Goal: Browse casually: Explore the website without a specific task or goal

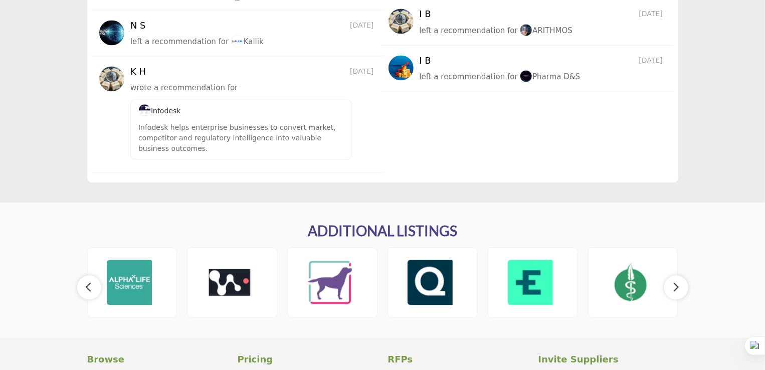
scroll to position [1146, 0]
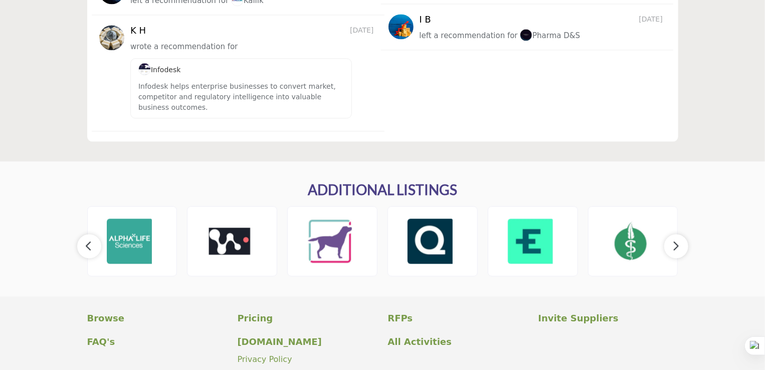
click at [669, 244] on button "button" at bounding box center [676, 246] width 24 height 24
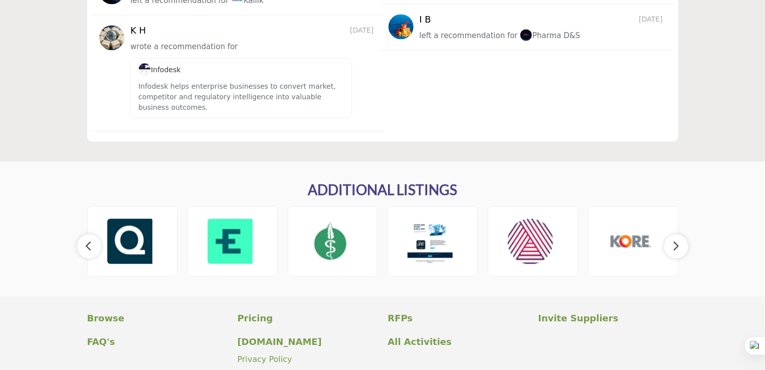
click at [672, 245] on icon "button" at bounding box center [676, 246] width 8 height 13
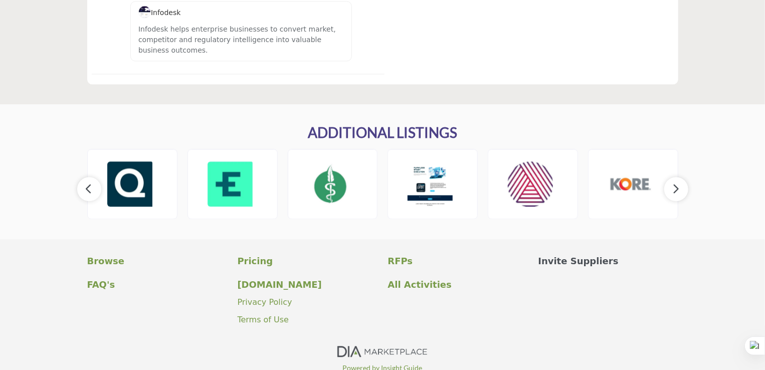
scroll to position [1247, 0]
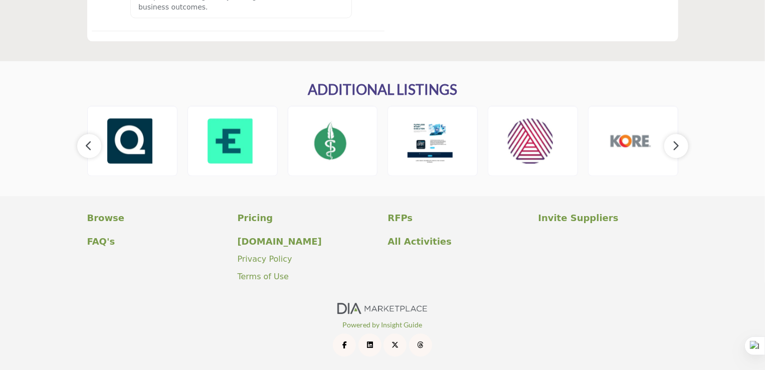
click at [674, 145] on icon "button" at bounding box center [676, 145] width 8 height 13
click at [678, 151] on icon "button" at bounding box center [676, 145] width 8 height 13
click at [678, 148] on icon "button" at bounding box center [676, 145] width 8 height 13
click at [90, 143] on icon "button" at bounding box center [89, 145] width 8 height 13
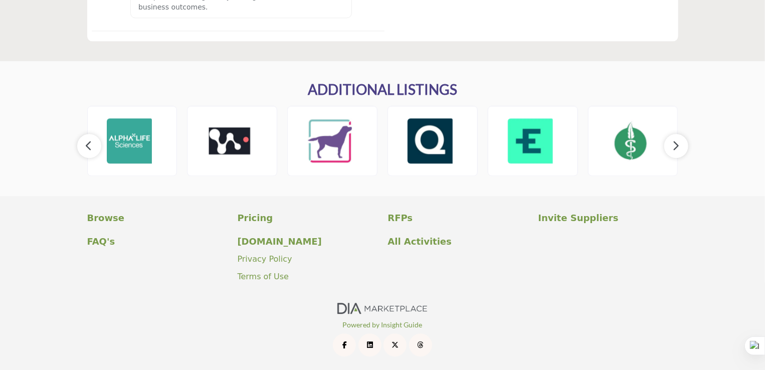
click at [90, 143] on icon "button" at bounding box center [89, 145] width 8 height 13
click at [670, 149] on button "button" at bounding box center [676, 146] width 24 height 24
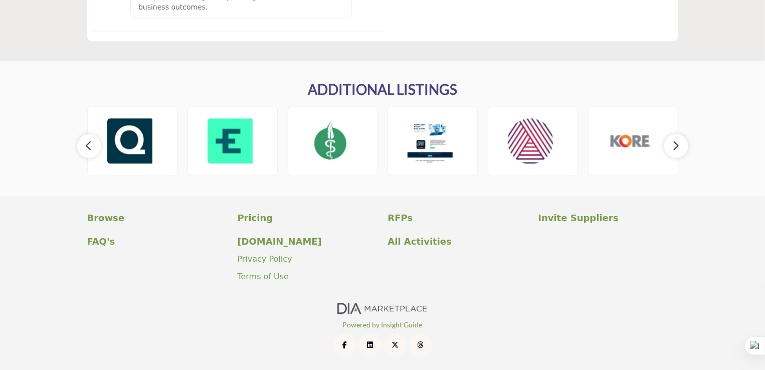
click at [673, 147] on icon "button" at bounding box center [676, 145] width 8 height 13
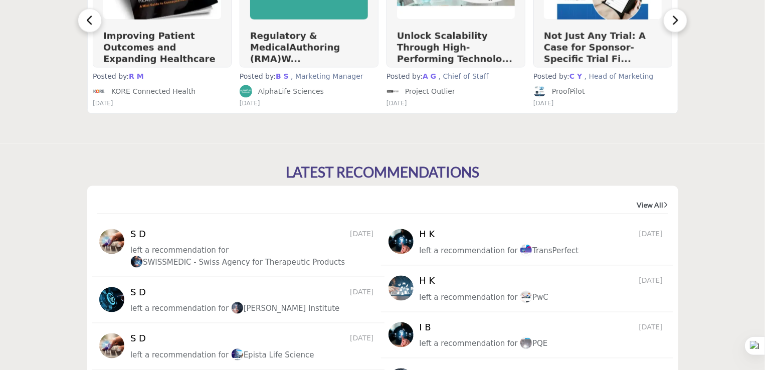
scroll to position [545, 0]
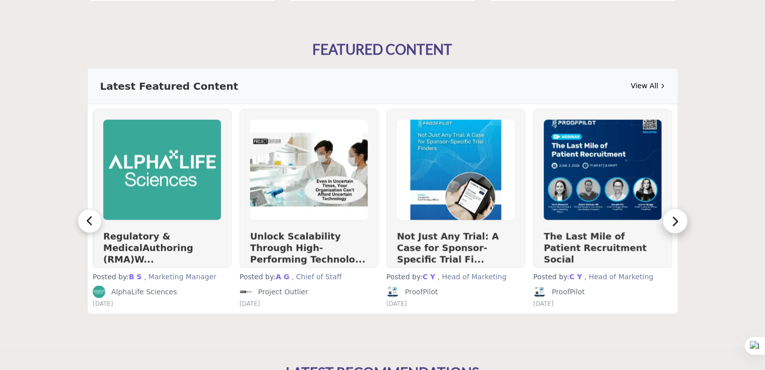
click at [682, 223] on button "button" at bounding box center [675, 221] width 25 height 25
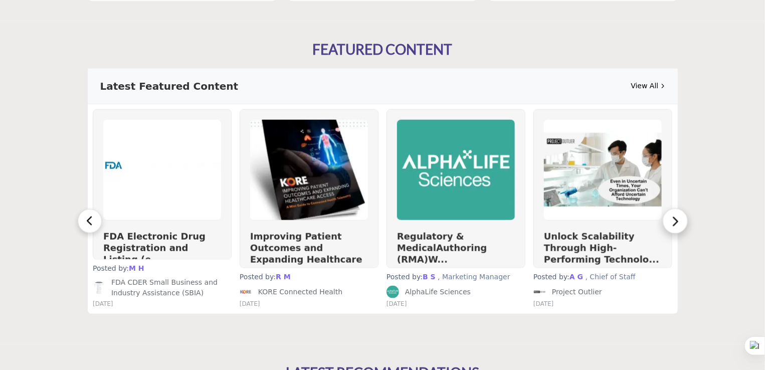
click at [682, 223] on button "button" at bounding box center [675, 221] width 25 height 25
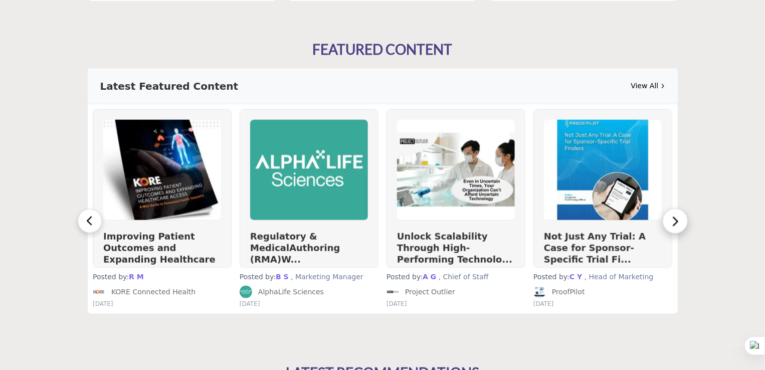
click at [682, 223] on button "button" at bounding box center [675, 221] width 25 height 25
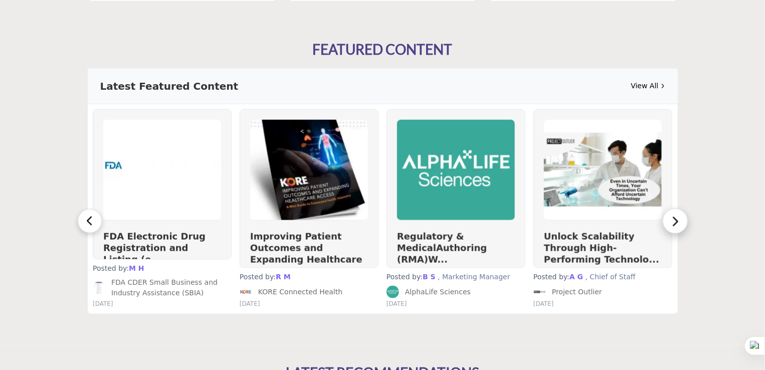
click at [682, 223] on button "button" at bounding box center [675, 221] width 25 height 25
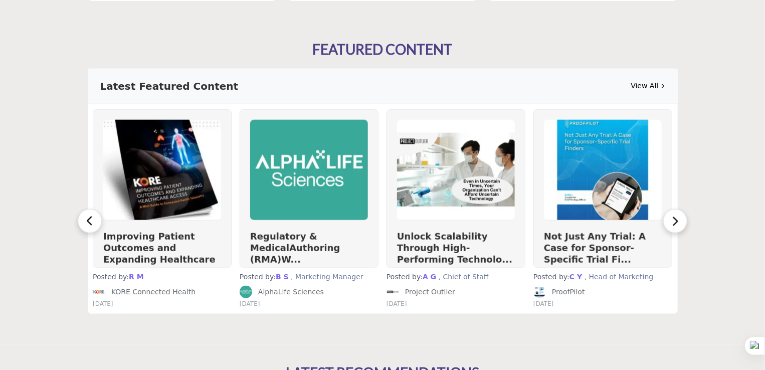
click at [648, 85] on link "View All" at bounding box center [648, 86] width 34 height 11
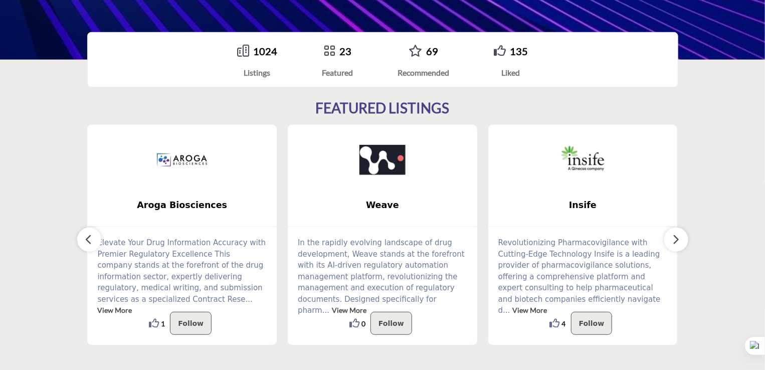
scroll to position [244, 0]
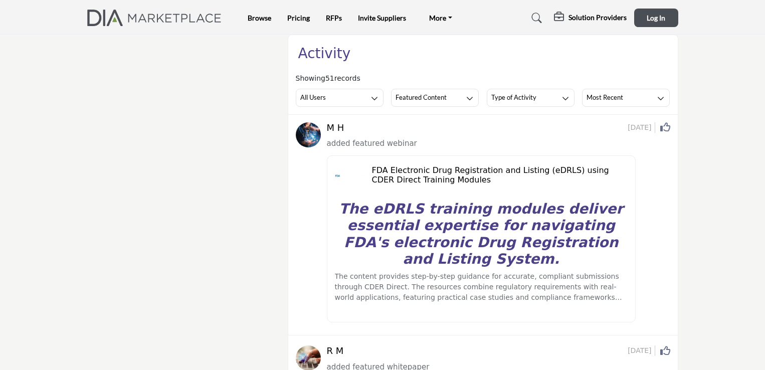
scroll to position [100, 0]
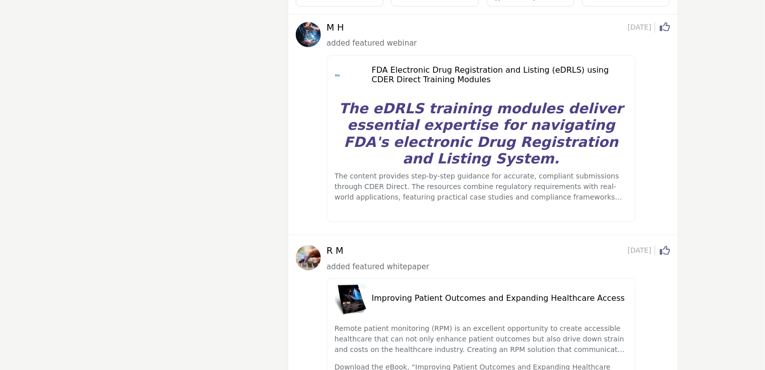
scroll to position [100, 0]
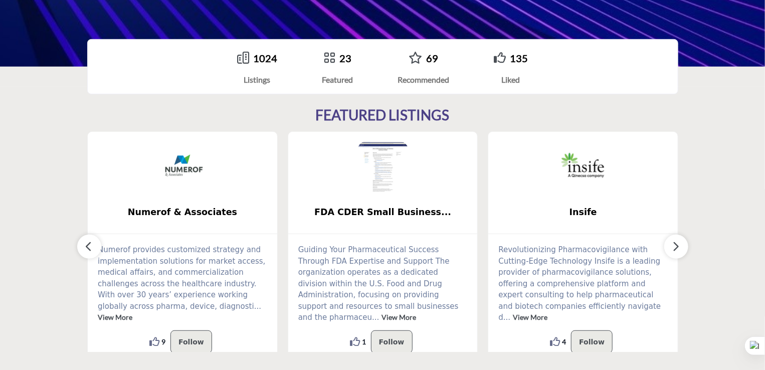
scroll to position [194, 0]
click at [678, 252] on icon "button" at bounding box center [676, 246] width 8 height 13
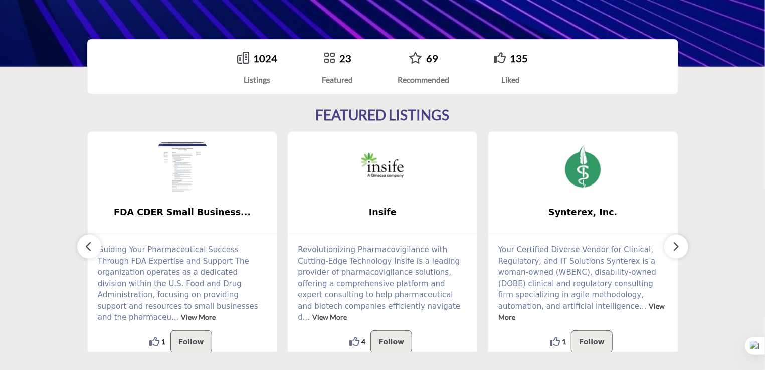
click at [678, 252] on icon "button" at bounding box center [676, 246] width 8 height 13
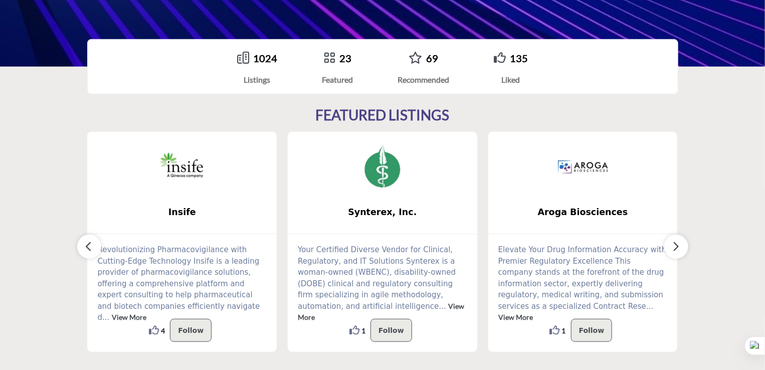
click at [678, 252] on icon "button" at bounding box center [676, 246] width 8 height 13
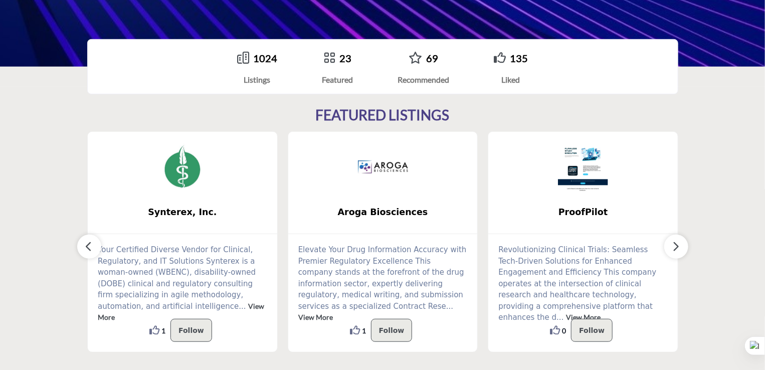
click at [678, 252] on icon "button" at bounding box center [676, 246] width 8 height 13
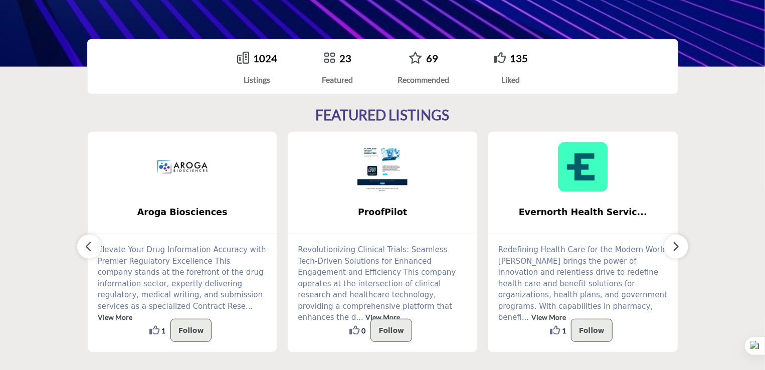
click at [678, 252] on icon "button" at bounding box center [676, 246] width 8 height 13
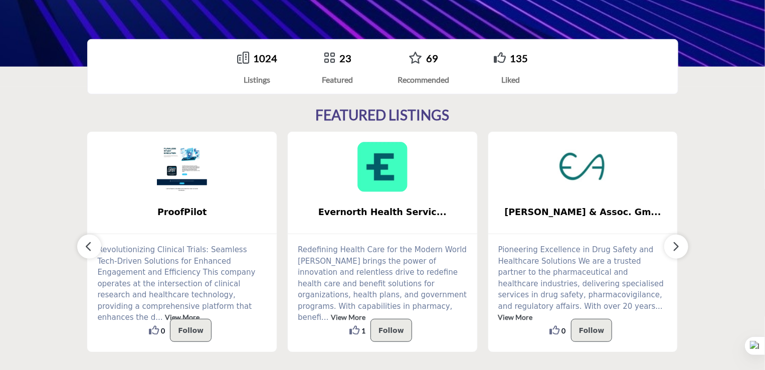
click at [678, 252] on icon "button" at bounding box center [676, 246] width 8 height 13
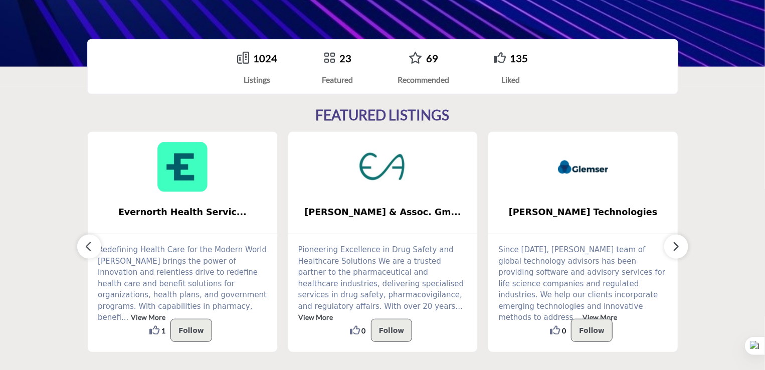
click at [678, 252] on icon "button" at bounding box center [676, 246] width 8 height 13
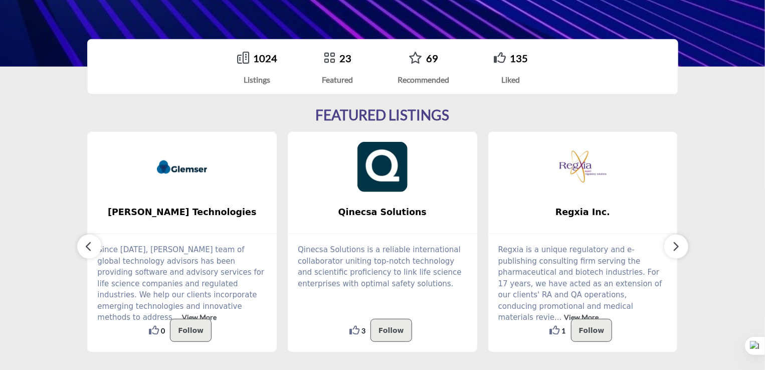
click at [678, 252] on icon "button" at bounding box center [676, 246] width 8 height 13
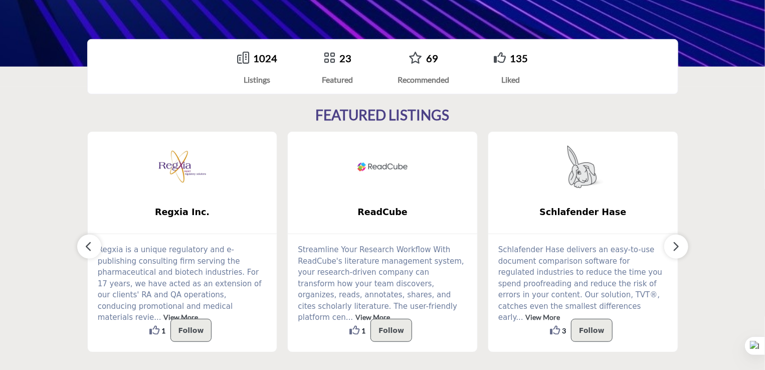
click at [678, 252] on icon "button" at bounding box center [676, 246] width 8 height 13
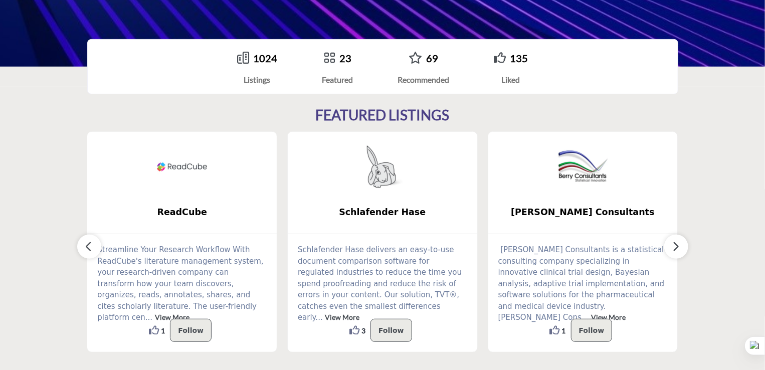
click at [678, 252] on icon "button" at bounding box center [676, 246] width 8 height 13
click at [87, 246] on icon "button" at bounding box center [89, 246] width 8 height 13
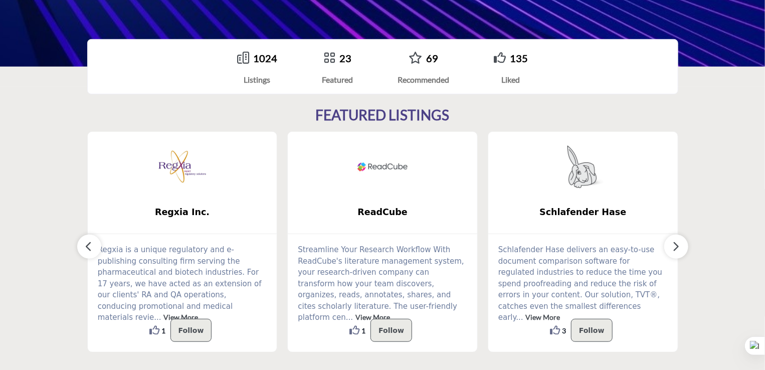
click at [87, 246] on icon "button" at bounding box center [89, 246] width 8 height 13
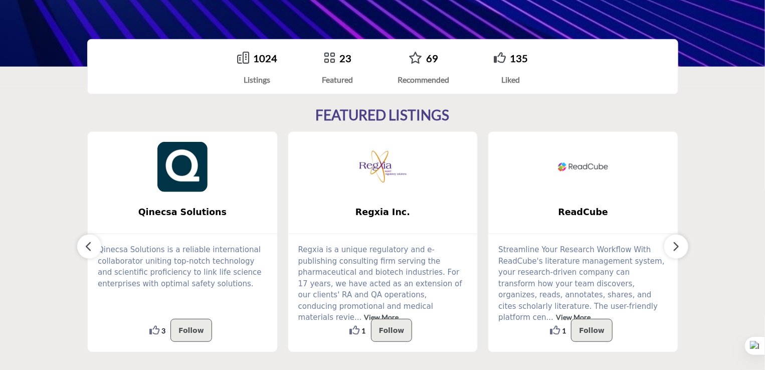
click at [87, 246] on icon "button" at bounding box center [89, 246] width 8 height 13
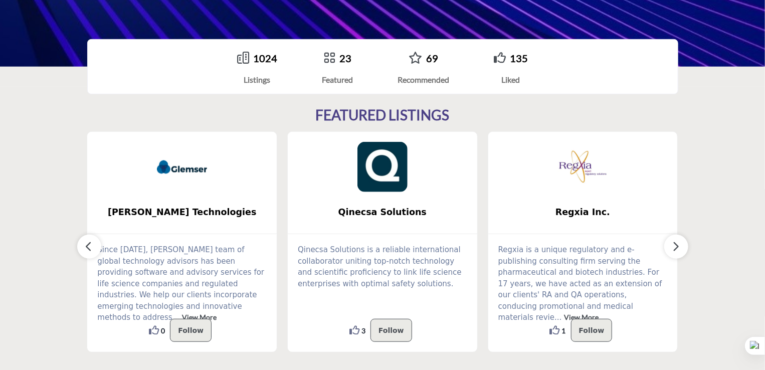
click at [87, 246] on icon "button" at bounding box center [89, 246] width 8 height 13
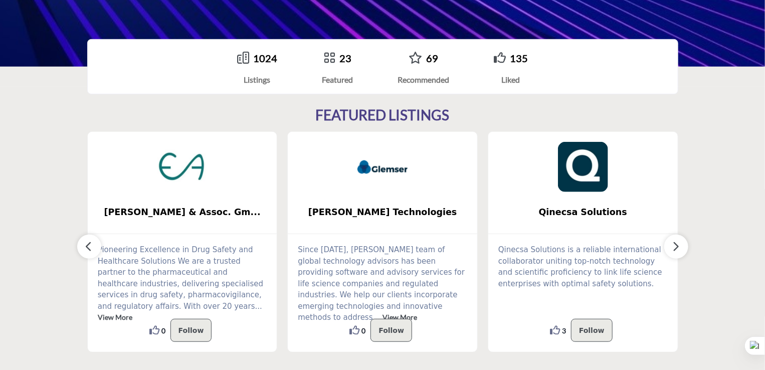
click at [87, 246] on icon "button" at bounding box center [89, 246] width 8 height 13
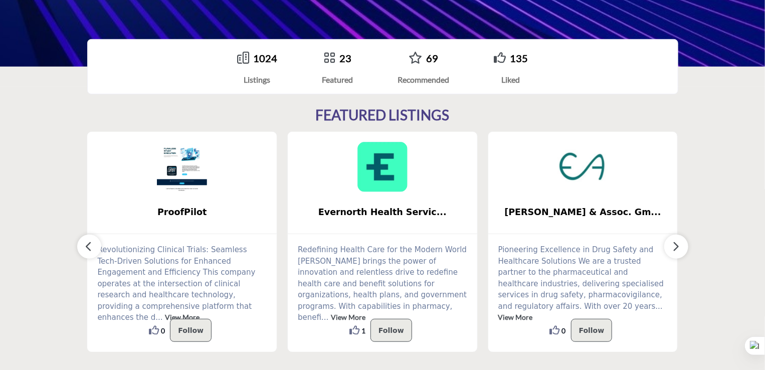
click at [87, 246] on icon "button" at bounding box center [89, 246] width 8 height 13
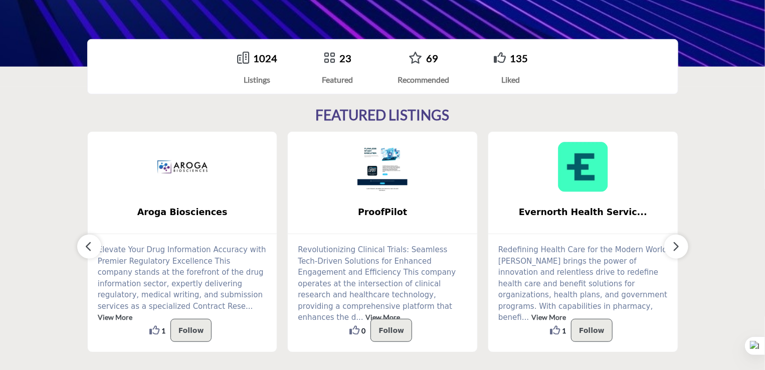
click at [87, 246] on icon "button" at bounding box center [89, 246] width 8 height 13
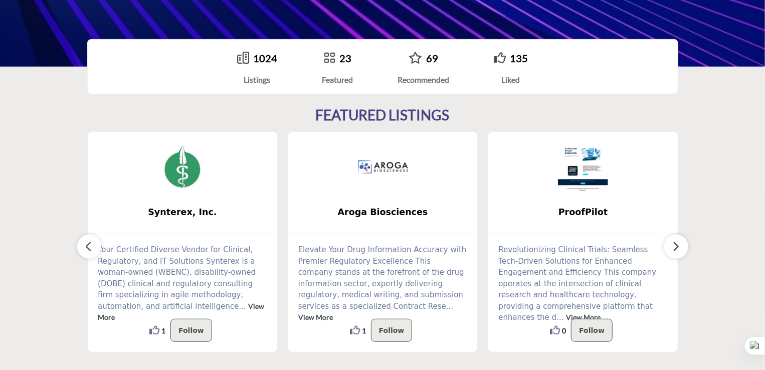
click at [87, 246] on icon "button" at bounding box center [89, 246] width 8 height 13
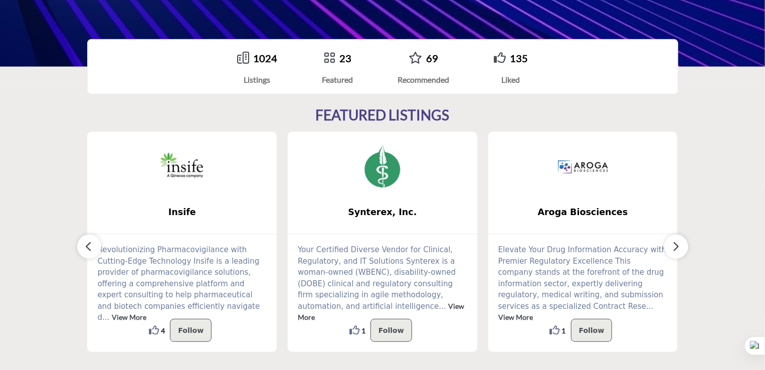
click at [87, 246] on icon "button" at bounding box center [89, 246] width 8 height 13
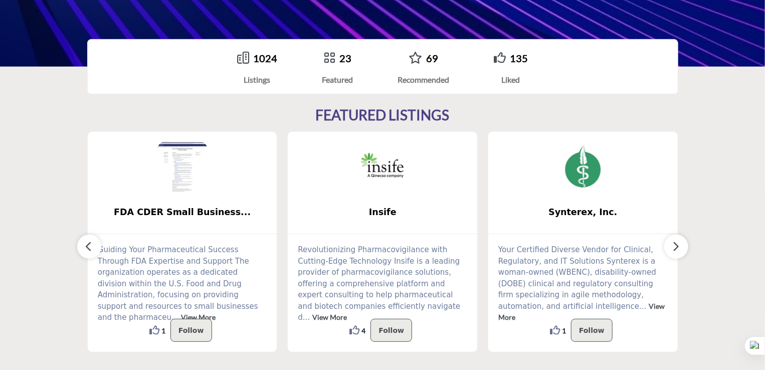
click at [87, 246] on icon "button" at bounding box center [89, 246] width 8 height 13
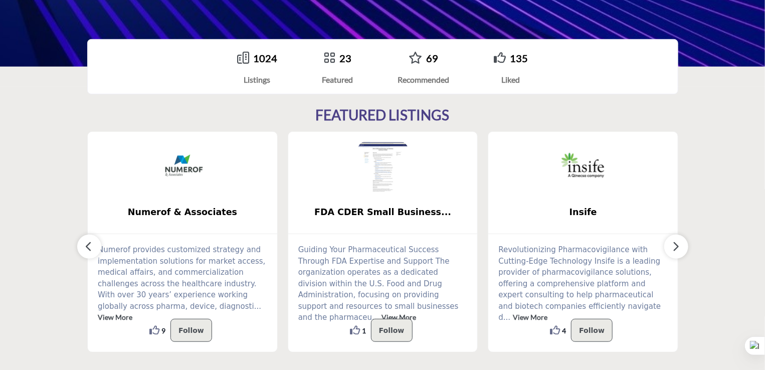
click at [87, 246] on icon "button" at bounding box center [89, 246] width 8 height 13
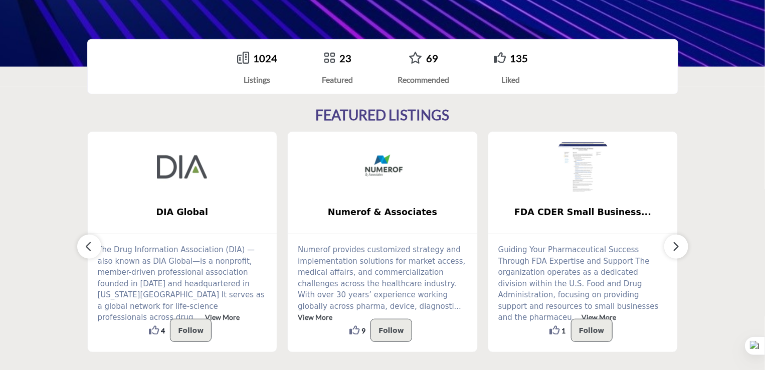
click at [87, 246] on icon "button" at bounding box center [89, 246] width 8 height 13
